Goal: Browse casually: Explore the website without a specific task or goal

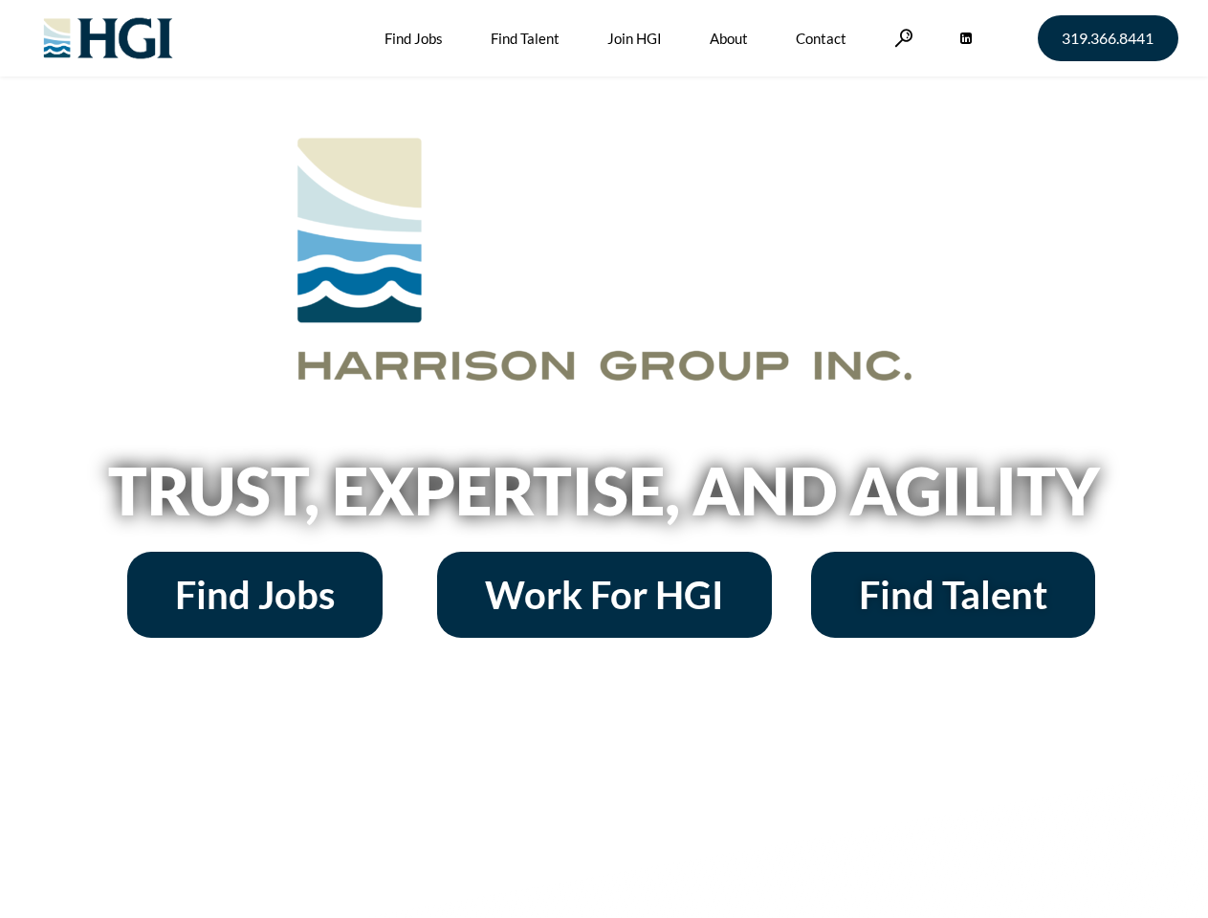
click at [604, 459] on h2 "Trust, Expertise, and Agility" at bounding box center [604, 490] width 1091 height 65
click at [901, 37] on link at bounding box center [904, 38] width 19 height 18
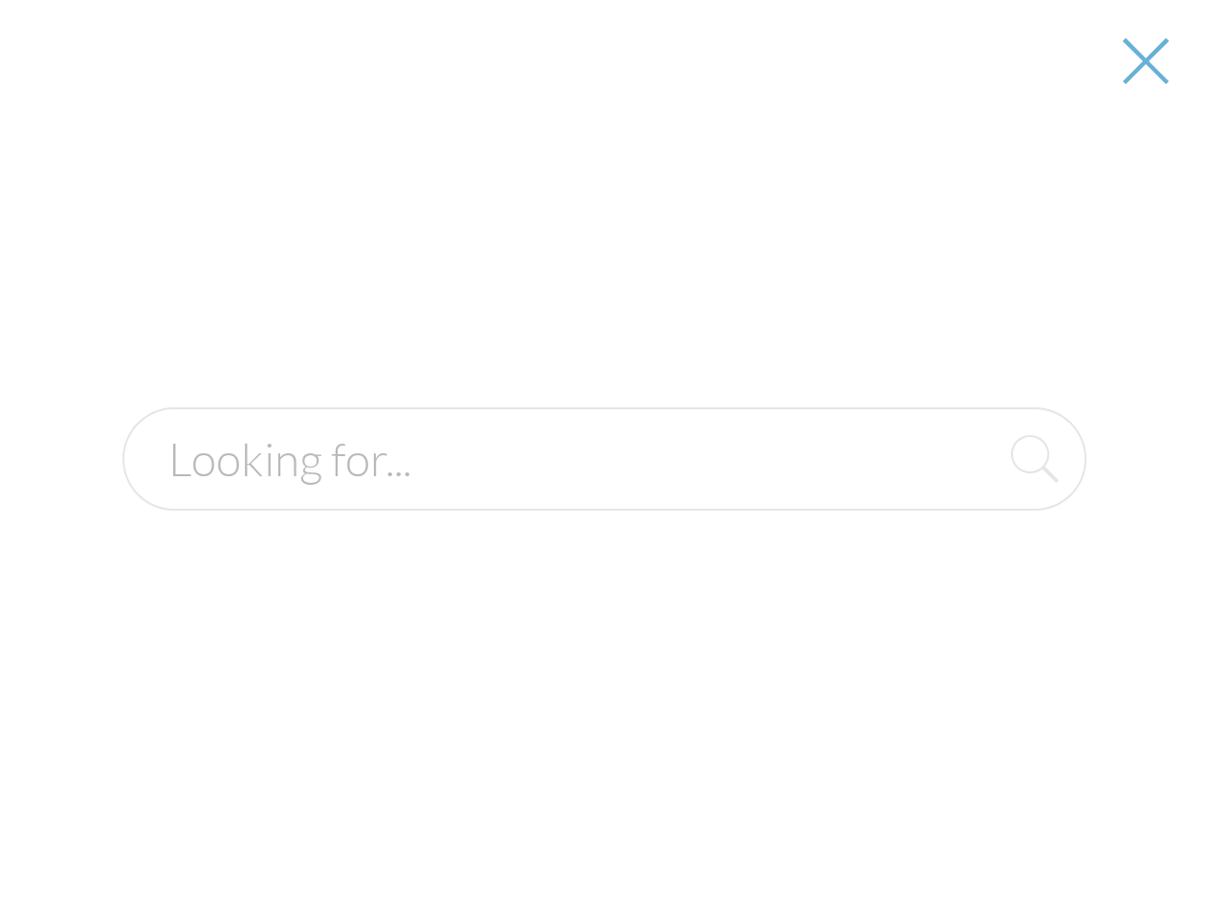
click at [604, 497] on h2 "Trust, Expertise, and Agility" at bounding box center [604, 490] width 1091 height 65
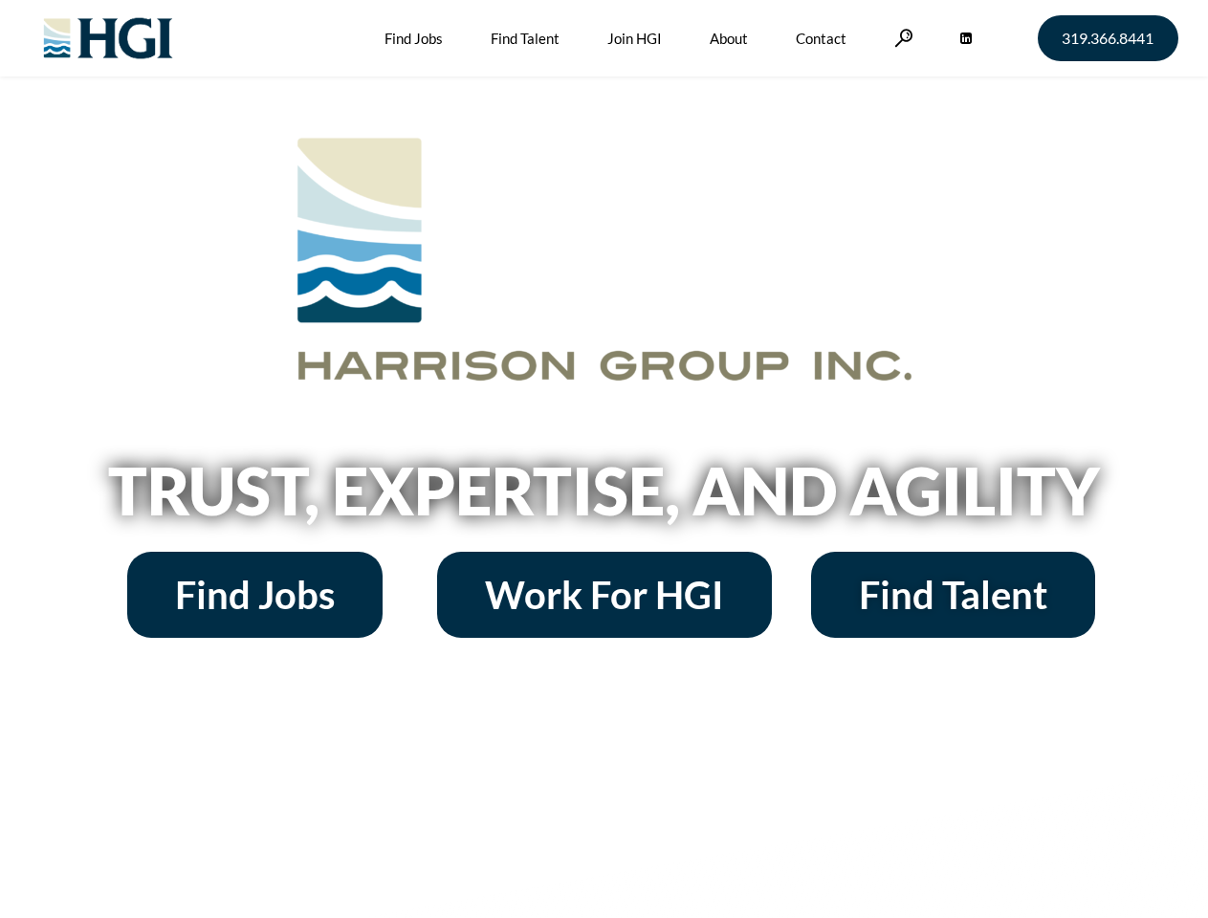
click at [604, 459] on h2 "Trust, Expertise, and Agility" at bounding box center [604, 490] width 1091 height 65
click at [901, 37] on link at bounding box center [904, 38] width 19 height 18
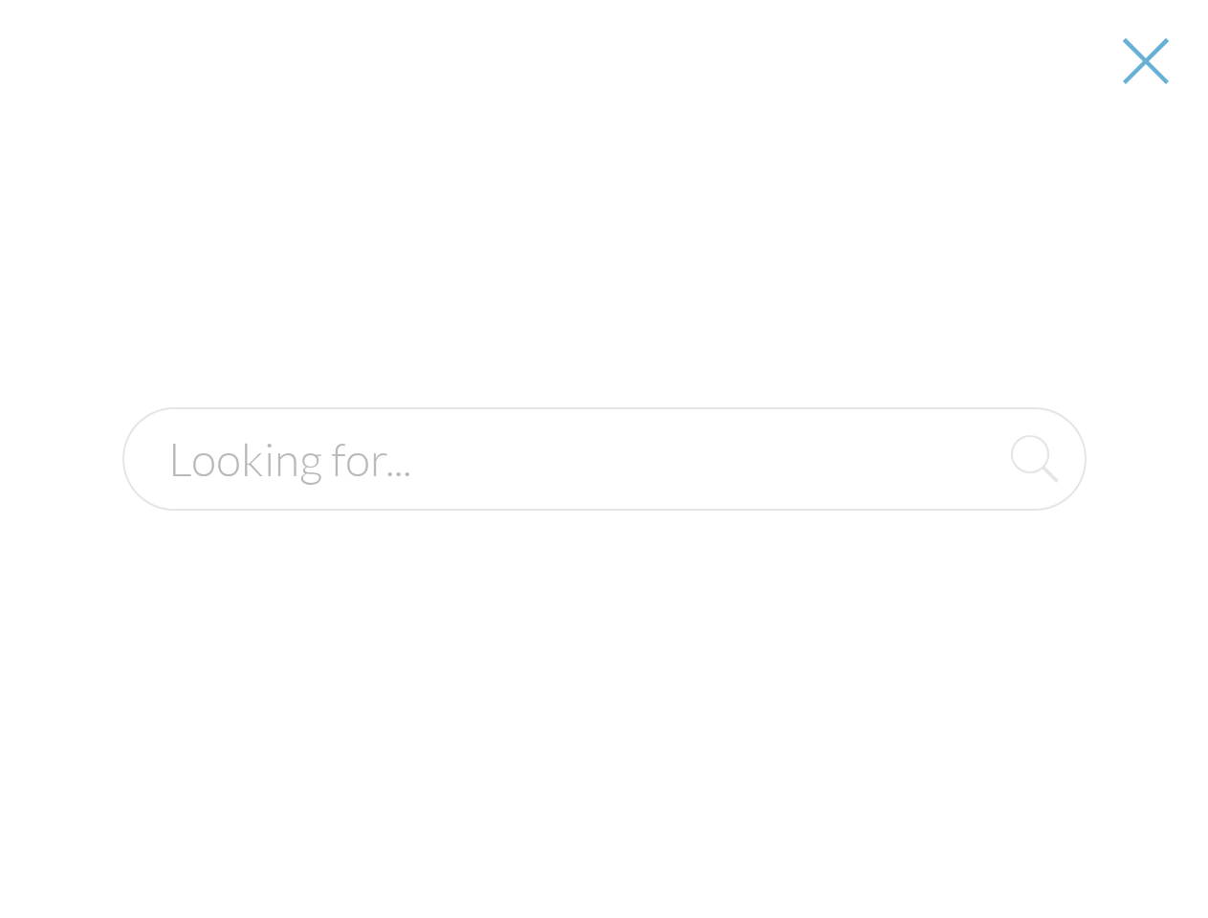
click at [604, 497] on div at bounding box center [604, 459] width 1205 height 918
